Goal: Task Accomplishment & Management: Manage account settings

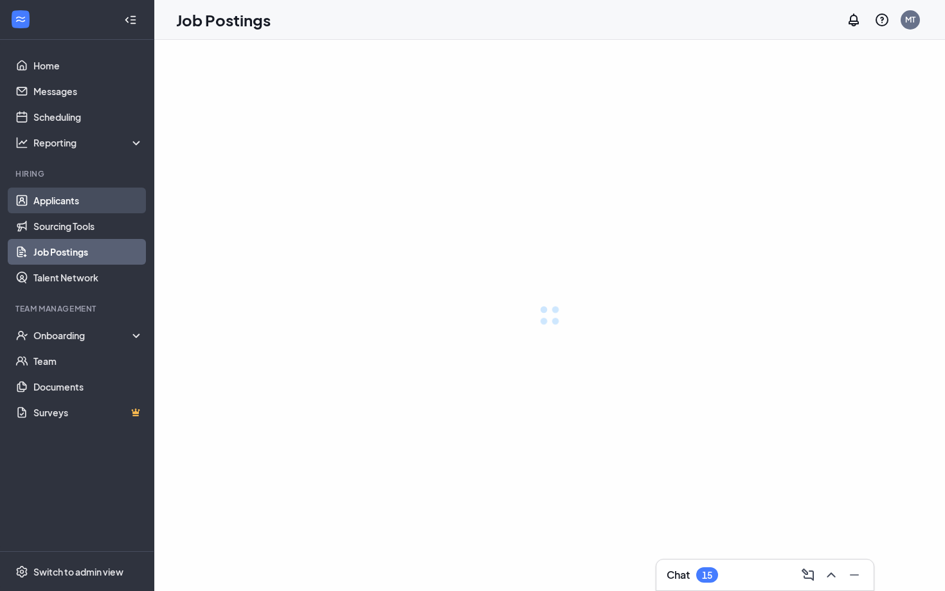
click at [80, 193] on link "Applicants" at bounding box center [88, 201] width 110 height 26
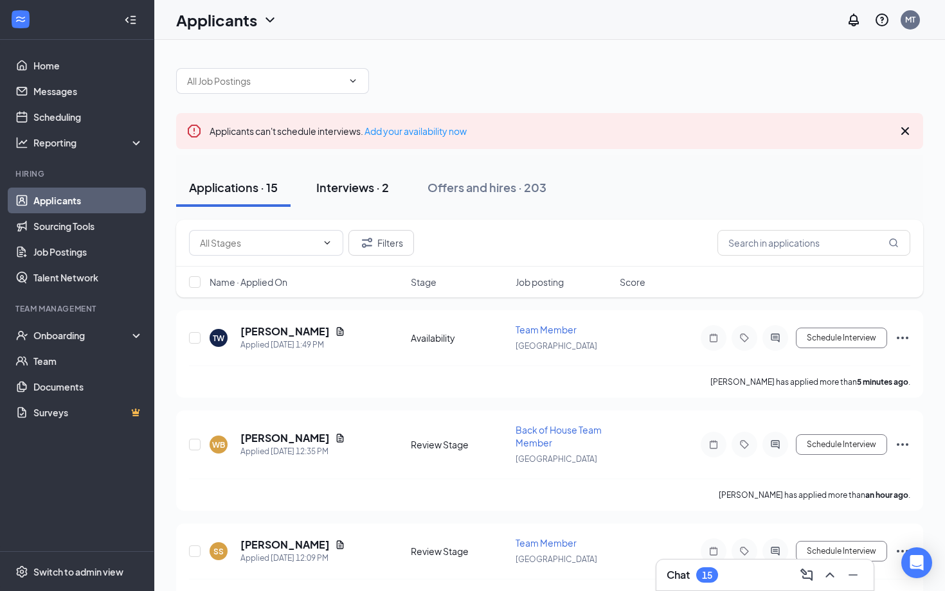
click at [374, 186] on div "Interviews · 2" at bounding box center [352, 187] width 73 height 16
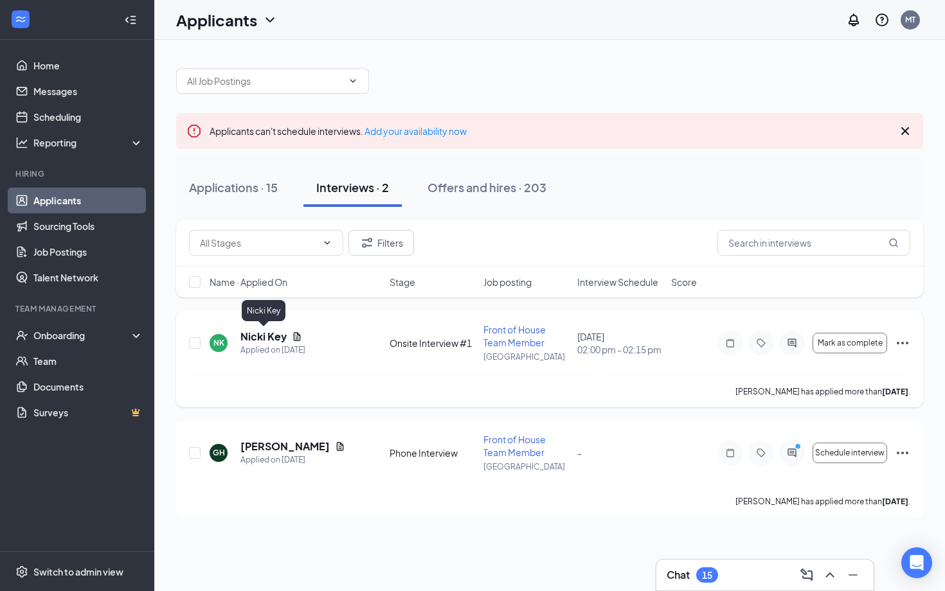
click at [271, 335] on h5 "Nicki Key" at bounding box center [263, 337] width 46 height 14
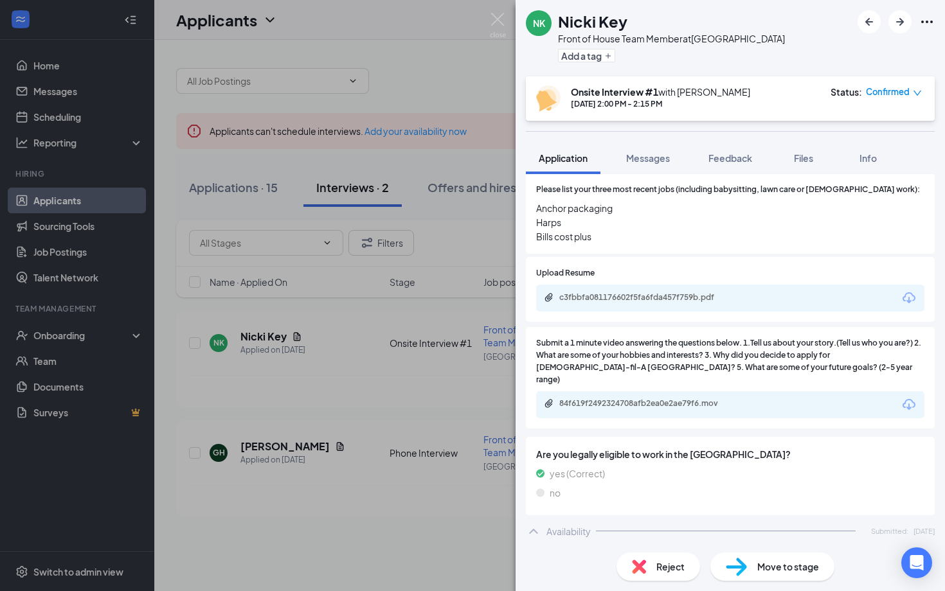
scroll to position [515, 0]
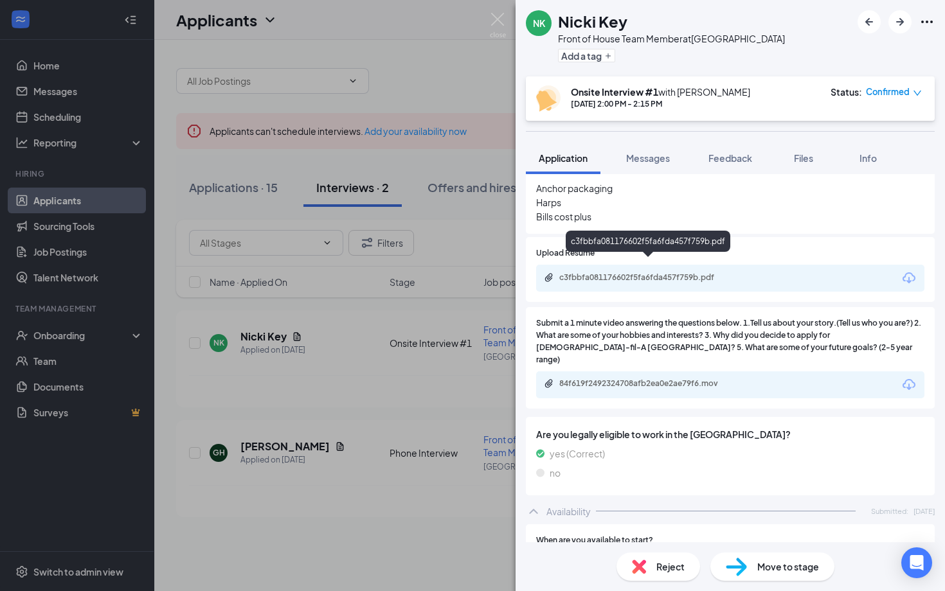
click at [635, 272] on div "c3fbbfa081176602f5fa6fda457f759b.pdf" at bounding box center [648, 278] width 208 height 12
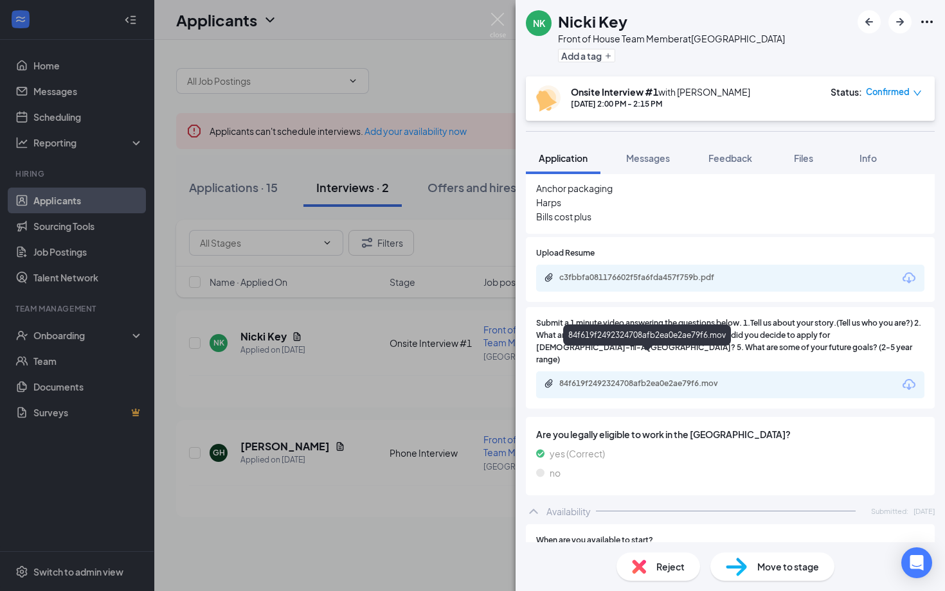
click at [588, 378] on div "84f619f2492324708afb2ea0e2ae79f6.mov" at bounding box center [649, 383] width 180 height 10
click at [780, 222] on div "Are you younger than [DEMOGRAPHIC_DATA]? Yes No If Yes, do you have a work perm…" at bounding box center [730, 42] width 409 height 389
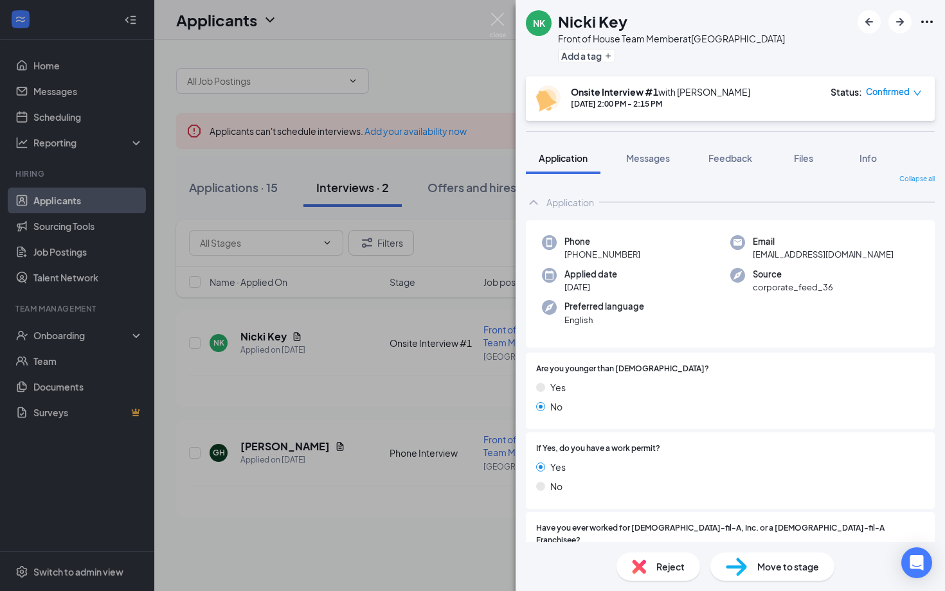
scroll to position [0, 0]
